Goal: Purchase product/service

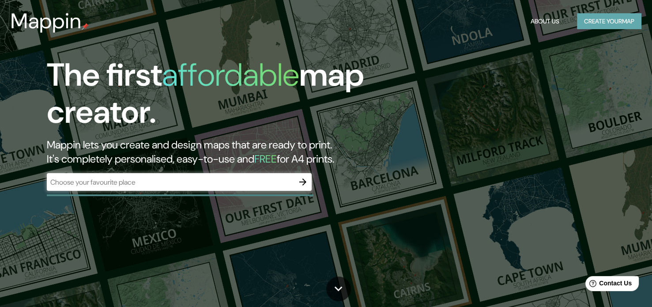
click at [585, 18] on button "Create your map" at bounding box center [609, 21] width 64 height 16
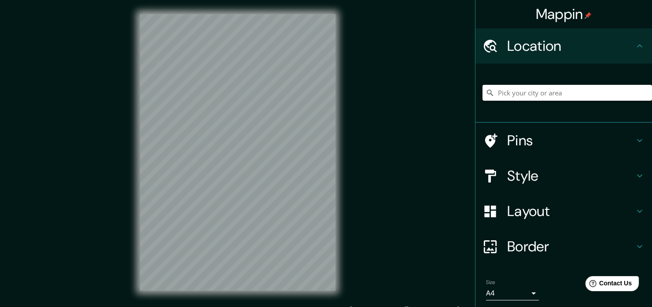
click at [550, 89] on input "Pick your city or area" at bounding box center [566, 93] width 169 height 16
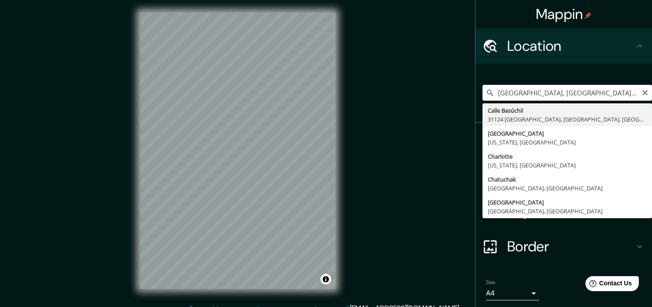
click at [512, 88] on input "Calle Basúchil, 31124 Chihuahua, Chihuahua, Mexico" at bounding box center [566, 93] width 169 height 16
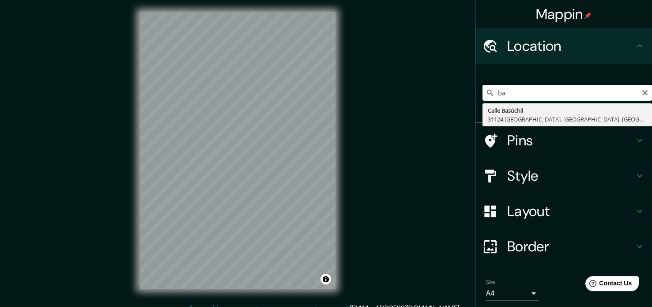
type input "b"
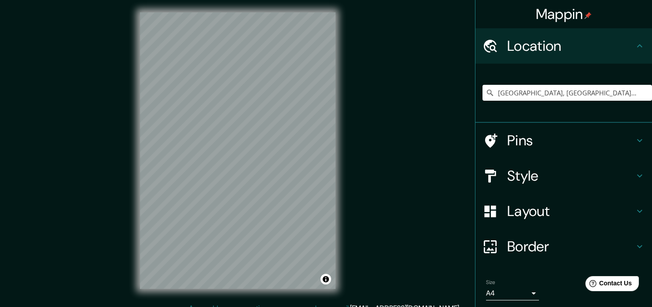
click at [103, 202] on div "Mappin Location Guerrero, Chihuahua, Mexico Pins Style Layout Border Choose a b…" at bounding box center [326, 157] width 652 height 319
click at [79, 167] on div "Mappin Location Guerrero, Chihuahua, Mexico Pins Style Layout Border Choose a b…" at bounding box center [326, 157] width 652 height 319
click at [139, 154] on div "© Mapbox © OpenStreetMap Improve this map" at bounding box center [238, 150] width 224 height 305
click at [562, 90] on input "Guerrero, Chihuahua, Mexico" at bounding box center [566, 93] width 169 height 16
click at [572, 90] on input "Guerrero, Chihuahua, Mexico" at bounding box center [566, 93] width 169 height 16
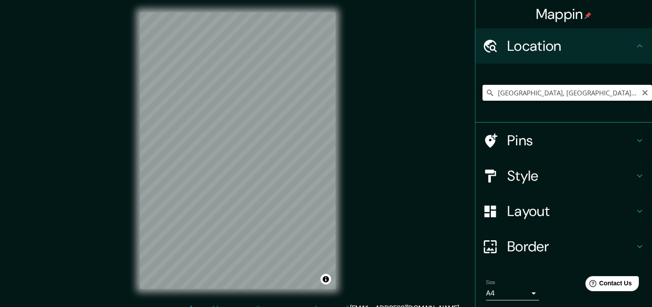
click at [572, 90] on input "Guerrero, Chihuahua, Mexico" at bounding box center [566, 93] width 169 height 16
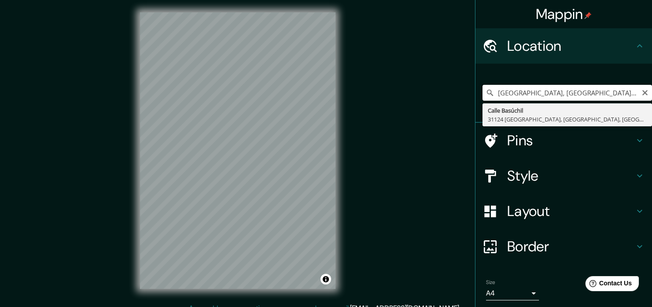
scroll to position [0, 0]
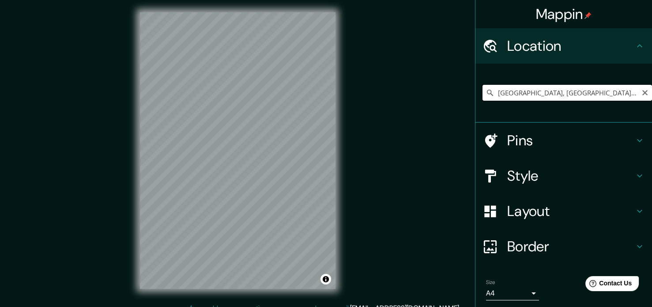
click at [549, 94] on input "Calle Basúchil, 31124 Chihuahua, Chihuahua, Mexico" at bounding box center [566, 93] width 169 height 16
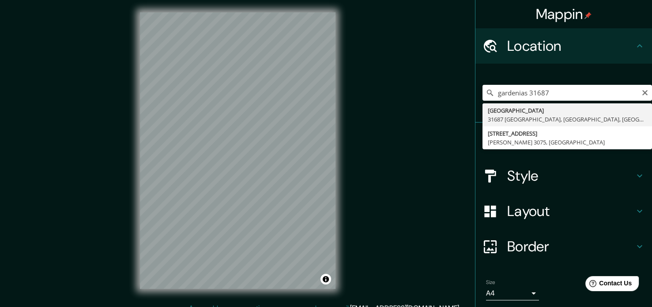
type input "Calle Gardenias, 31687 Guerrero, Chihuahua, Mexico"
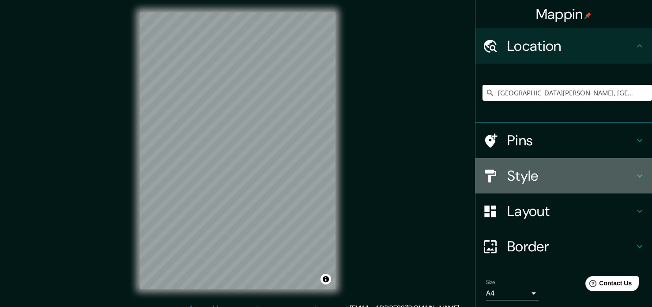
click at [524, 181] on h4 "Style" at bounding box center [570, 176] width 127 height 18
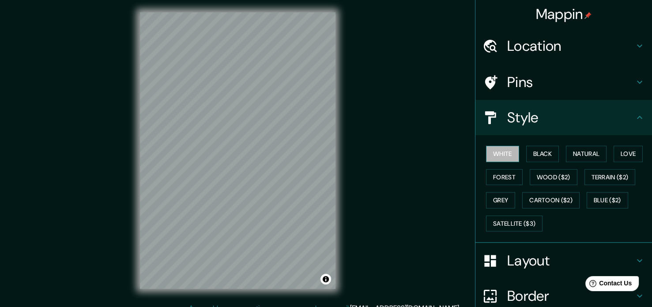
click at [498, 153] on button "White" at bounding box center [502, 154] width 33 height 16
click at [532, 151] on button "Black" at bounding box center [542, 154] width 33 height 16
click at [501, 154] on button "White" at bounding box center [502, 154] width 33 height 16
click at [546, 155] on button "Black" at bounding box center [542, 154] width 33 height 16
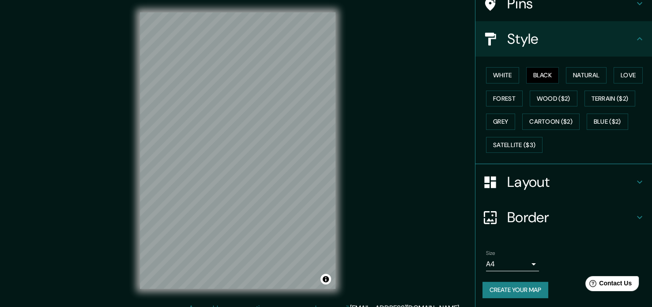
click at [531, 188] on h4 "Layout" at bounding box center [570, 182] width 127 height 18
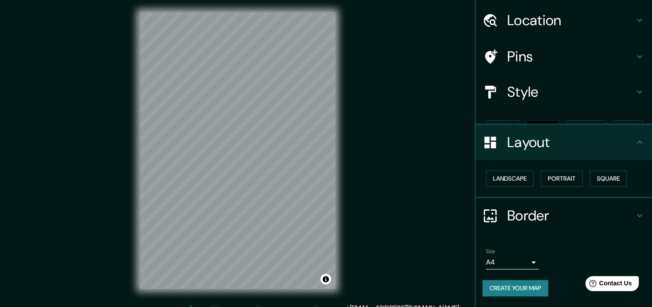
scroll to position [10, 0]
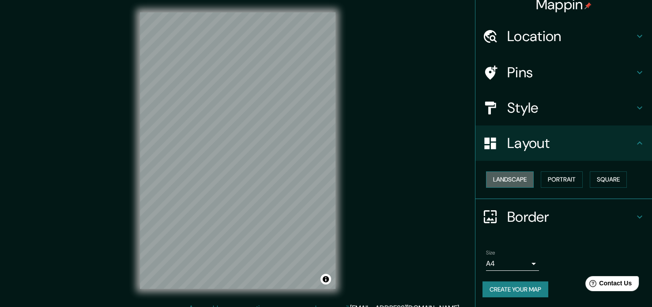
click at [517, 182] on button "Landscape" at bounding box center [510, 179] width 48 height 16
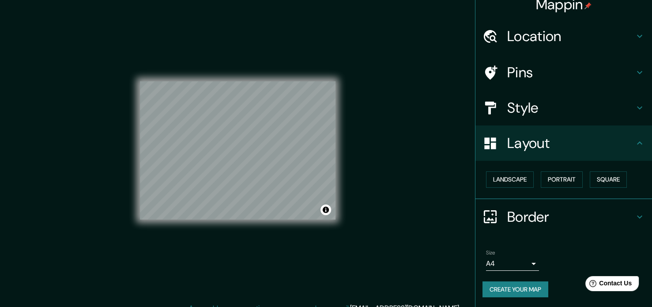
click at [502, 261] on body "Mappin Location Calle Gardenias, 31687 Guerrero, Chihuahua, Mexico Pins Style L…" at bounding box center [326, 151] width 652 height 307
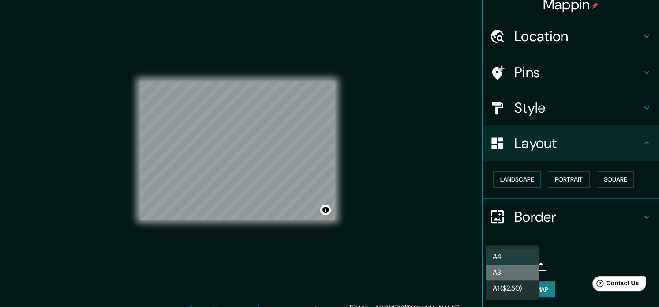
click at [511, 268] on li "A3" at bounding box center [512, 272] width 53 height 16
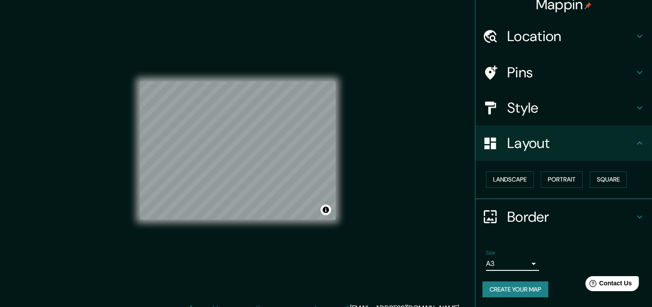
click at [511, 261] on body "Mappin Location Calle Gardenias, 31687 Guerrero, Chihuahua, Mexico Pins Style L…" at bounding box center [326, 151] width 652 height 307
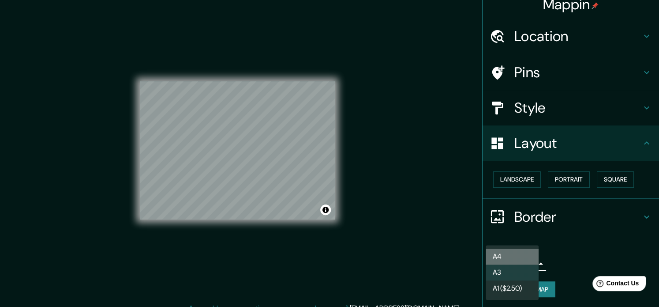
click at [514, 252] on li "A4" at bounding box center [512, 256] width 53 height 16
type input "single"
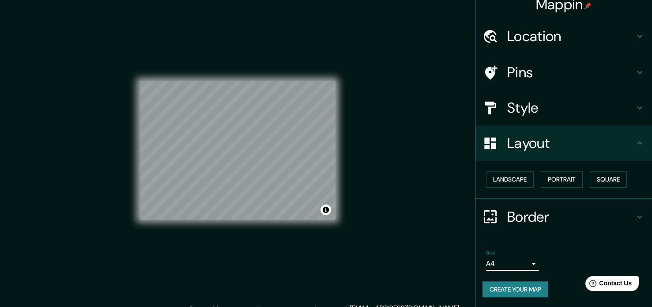
click at [533, 284] on button "Create your map" at bounding box center [515, 289] width 66 height 16
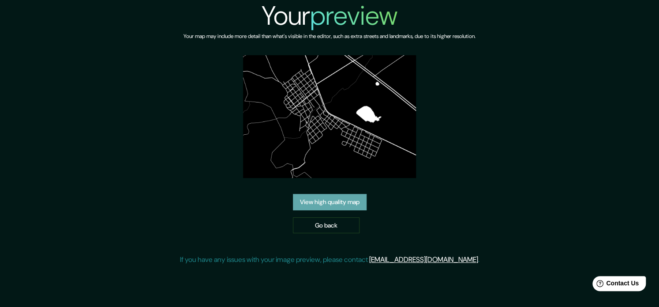
click at [349, 199] on link "View high quality map" at bounding box center [330, 202] width 74 height 16
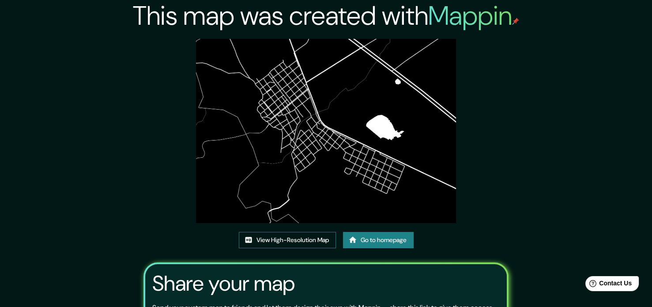
scroll to position [98, 0]
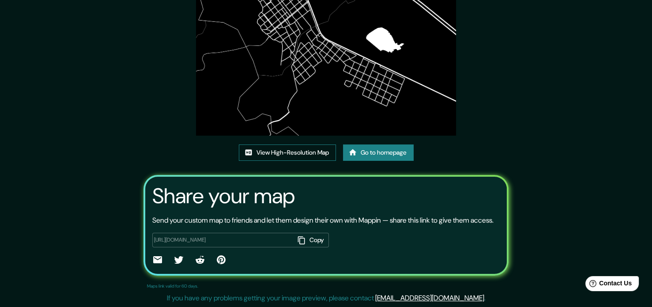
click at [288, 146] on link "View High-Resolution Map" at bounding box center [287, 152] width 97 height 16
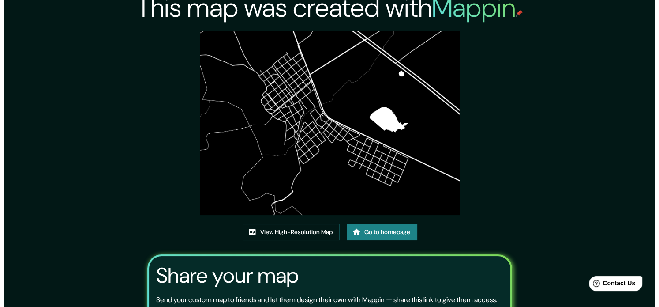
scroll to position [0, 0]
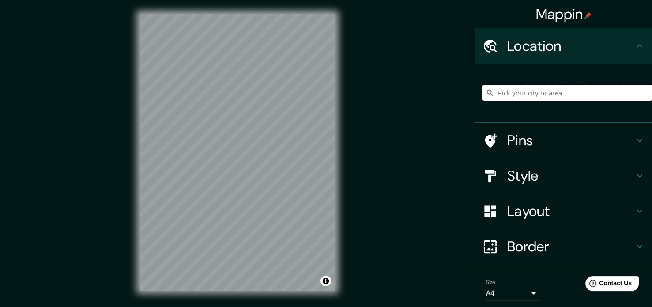
click at [526, 93] on input "Pick your city or area" at bounding box center [566, 93] width 169 height 16
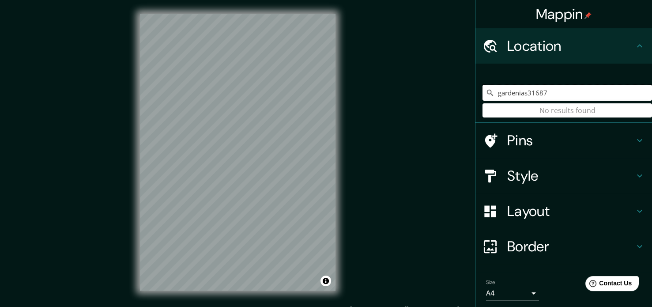
click at [522, 93] on input "gardenias31687" at bounding box center [566, 93] width 169 height 16
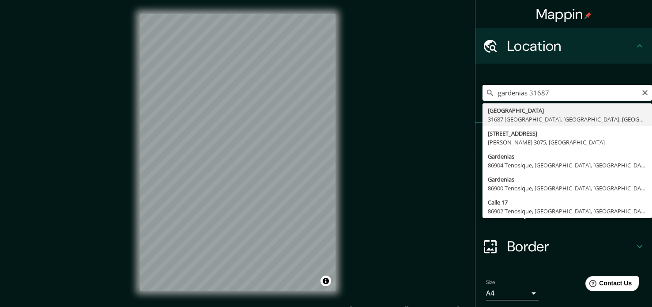
type input "[GEOGRAPHIC_DATA], [GEOGRAPHIC_DATA], [GEOGRAPHIC_DATA]"
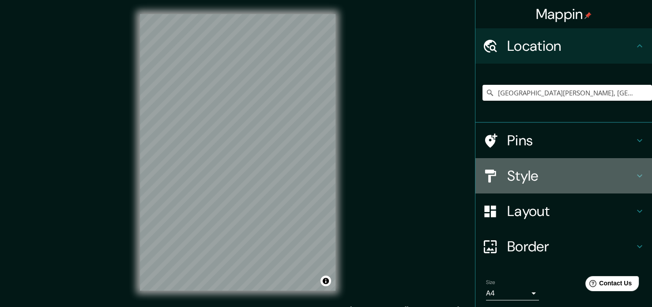
click at [565, 173] on h4 "Style" at bounding box center [570, 176] width 127 height 18
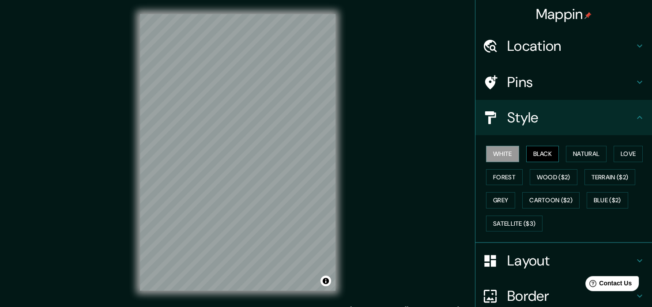
click at [544, 152] on button "Black" at bounding box center [542, 154] width 33 height 16
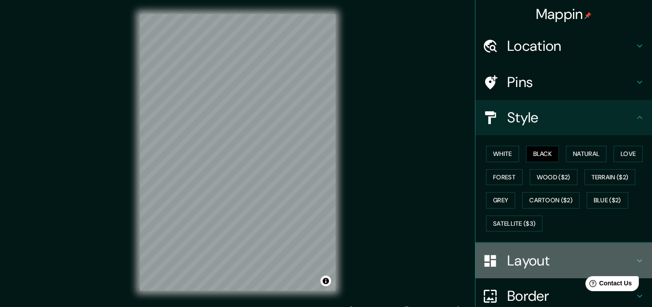
click at [539, 263] on h4 "Layout" at bounding box center [570, 261] width 127 height 18
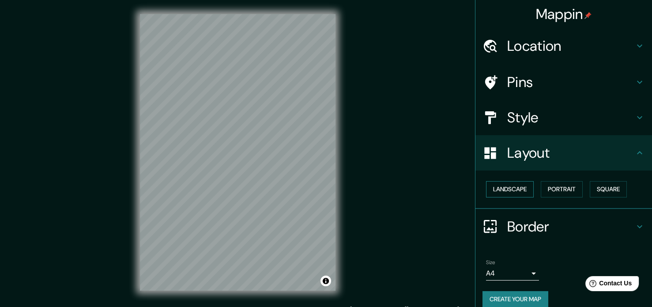
click at [519, 190] on button "Landscape" at bounding box center [510, 189] width 48 height 16
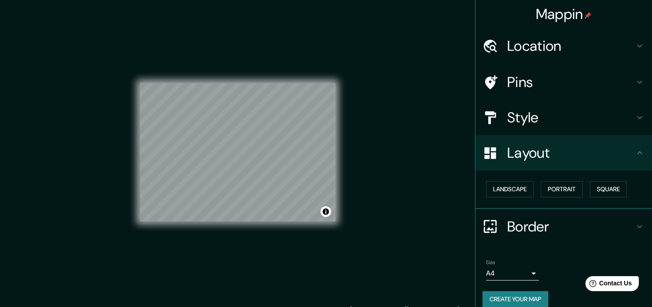
click at [466, 281] on div "Mappin Location Calle Gardenias, 31687 Guerrero, Chihuahua, Mexico Pins Style L…" at bounding box center [326, 159] width 652 height 319
click at [440, 240] on div "Mappin Location Calle Gardenias, 31687 Guerrero, Chihuahua, Mexico Pins Style L…" at bounding box center [326, 159] width 652 height 319
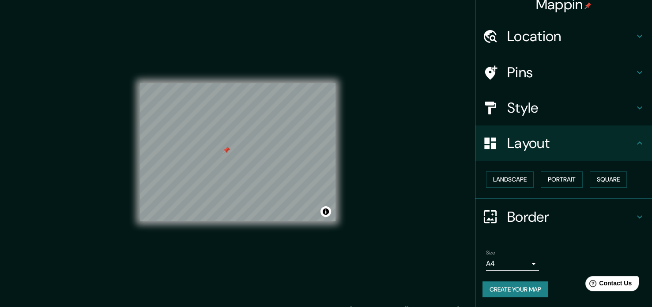
scroll to position [11, 0]
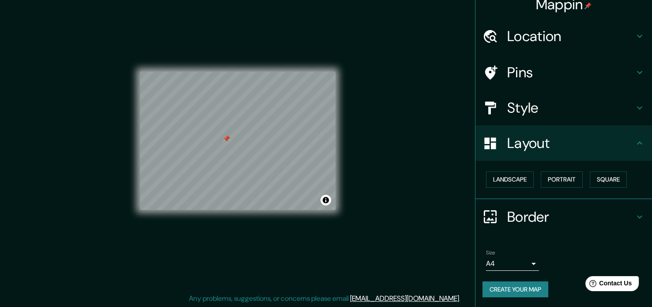
click at [560, 25] on div "Location" at bounding box center [563, 36] width 177 height 35
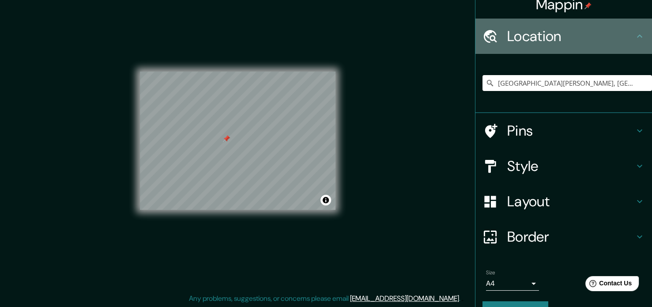
click at [560, 29] on h4 "Location" at bounding box center [570, 36] width 127 height 18
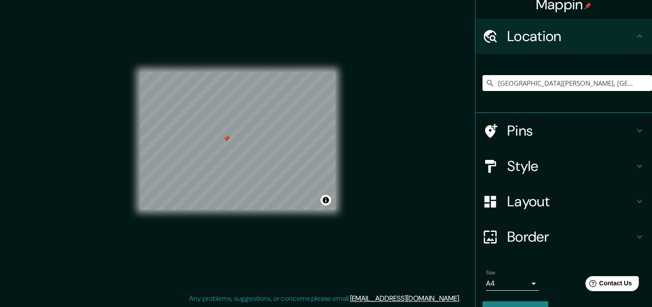
click at [548, 130] on h4 "Pins" at bounding box center [570, 131] width 127 height 18
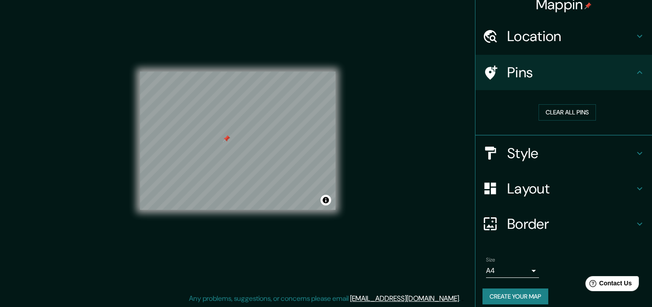
scroll to position [17, 0]
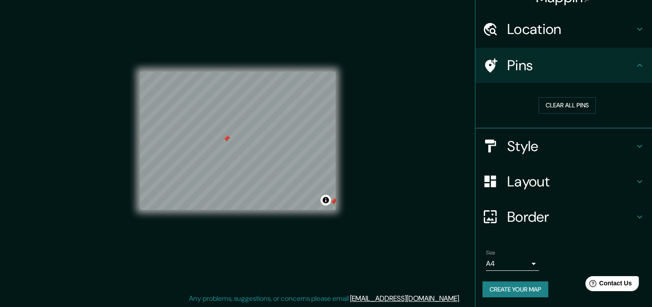
click at [369, 258] on div "Mappin Location Calle Gardenias, 31687 Guerrero, Chihuahua, Mexico Pins Clear a…" at bounding box center [326, 148] width 652 height 319
click at [501, 289] on button "Create your map" at bounding box center [515, 289] width 66 height 16
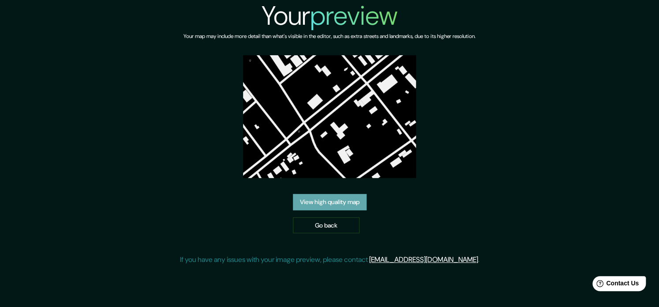
click at [347, 204] on link "View high quality map" at bounding box center [330, 202] width 74 height 16
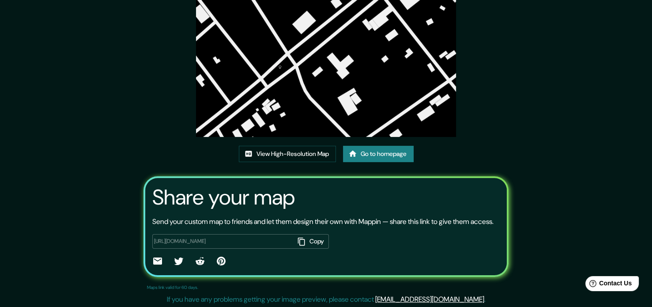
scroll to position [98, 0]
